Goal: Navigation & Orientation: Find specific page/section

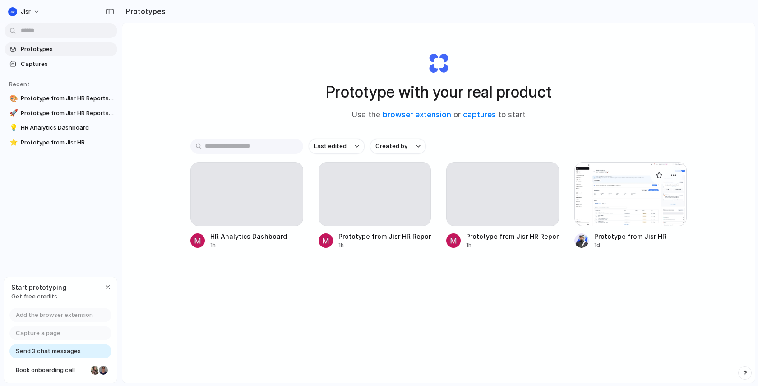
click at [588, 196] on div at bounding box center [630, 194] width 113 height 64
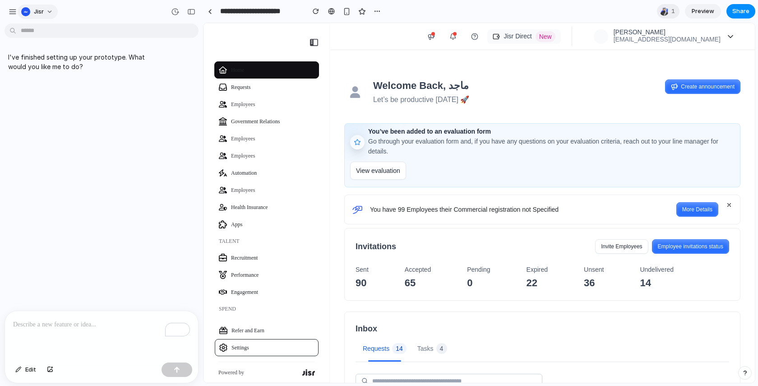
click at [32, 9] on div "Jisr" at bounding box center [32, 11] width 23 height 9
click at [13, 9] on div "button" at bounding box center [13, 12] width 8 height 8
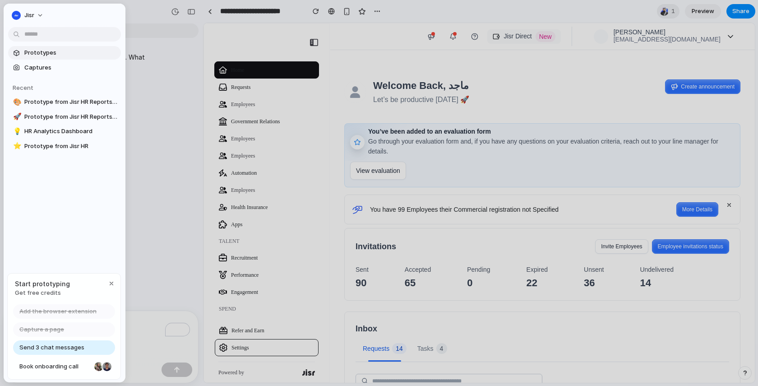
click at [45, 50] on span "Prototypes" at bounding box center [70, 52] width 93 height 9
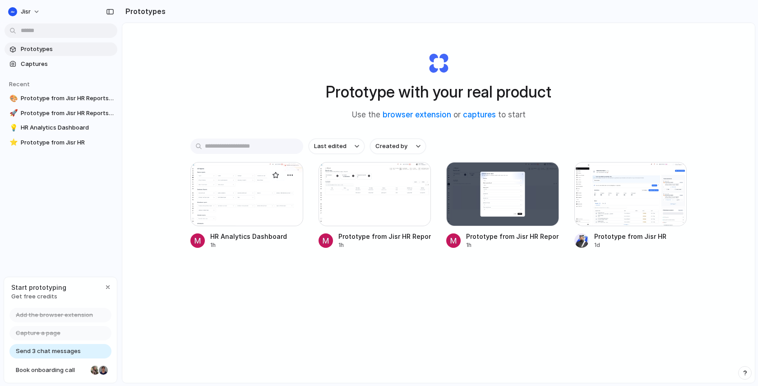
click at [252, 197] on div at bounding box center [246, 194] width 113 height 64
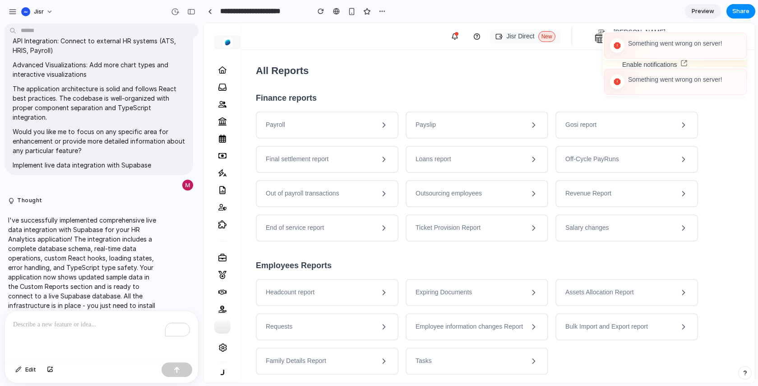
click at [84, 325] on p "To enrich screen reader interactions, please activate Accessibility in Grammarl…" at bounding box center [101, 324] width 177 height 11
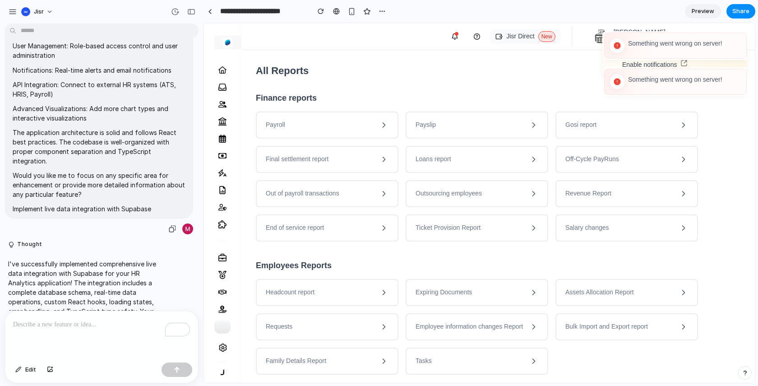
scroll to position [2750, 0]
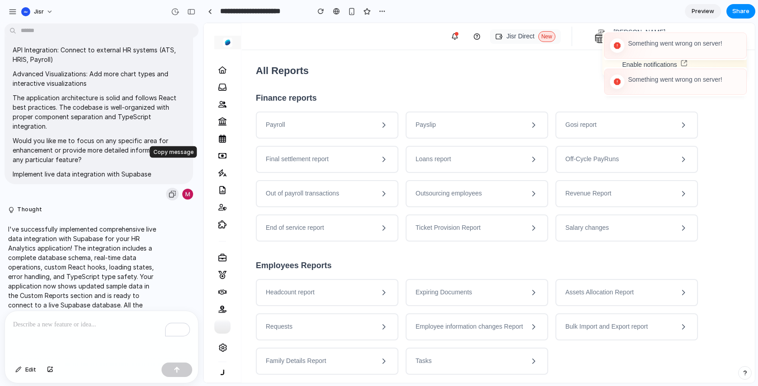
click at [176, 188] on button "button" at bounding box center [172, 194] width 13 height 13
click at [172, 190] on div "button" at bounding box center [172, 193] width 7 height 7
click at [208, 12] on div at bounding box center [210, 11] width 4 height 5
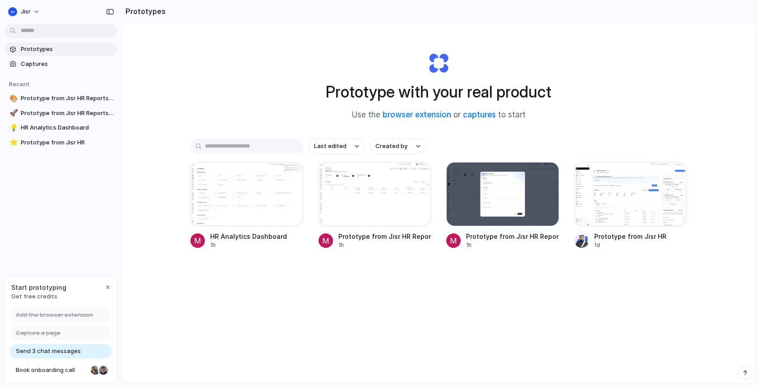
click at [69, 345] on div "Send 3 chat messages" at bounding box center [60, 351] width 102 height 14
click at [64, 363] on link "Book onboarding call" at bounding box center [60, 370] width 102 height 14
click at [60, 50] on span "Prototypes" at bounding box center [67, 49] width 93 height 9
click at [472, 116] on link "captures" at bounding box center [479, 114] width 33 height 9
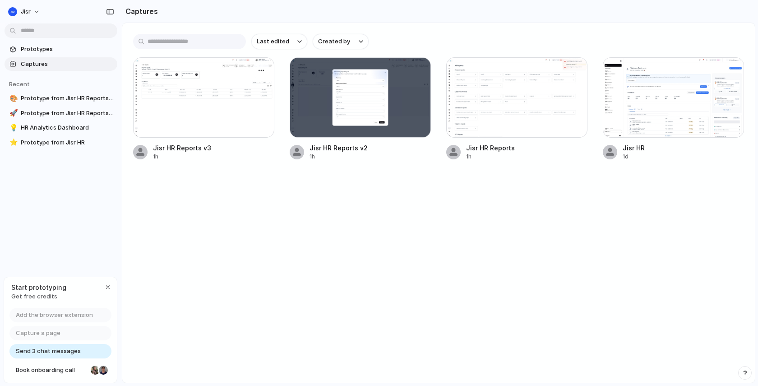
click at [244, 83] on div at bounding box center [203, 97] width 141 height 80
click at [328, 95] on div at bounding box center [360, 97] width 141 height 80
